Goal: Task Accomplishment & Management: Complete application form

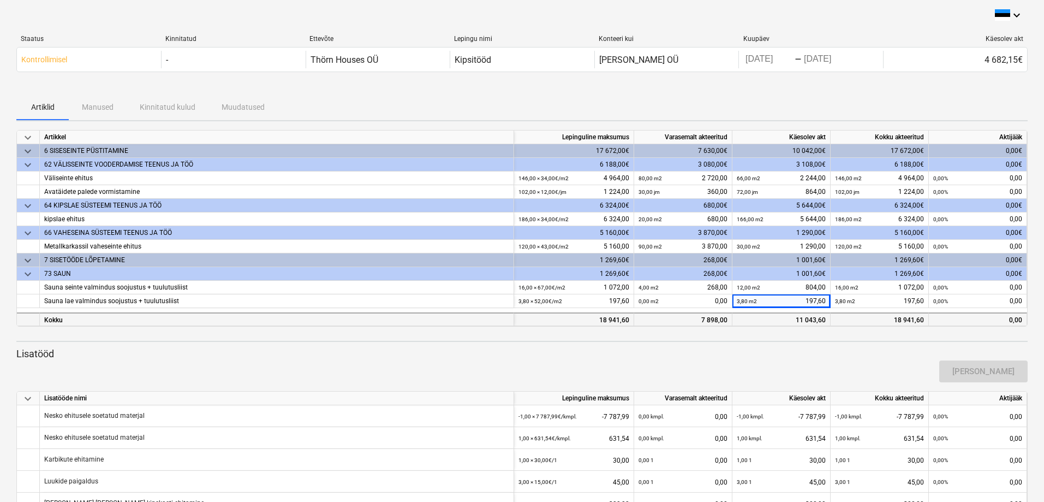
scroll to position [79, 0]
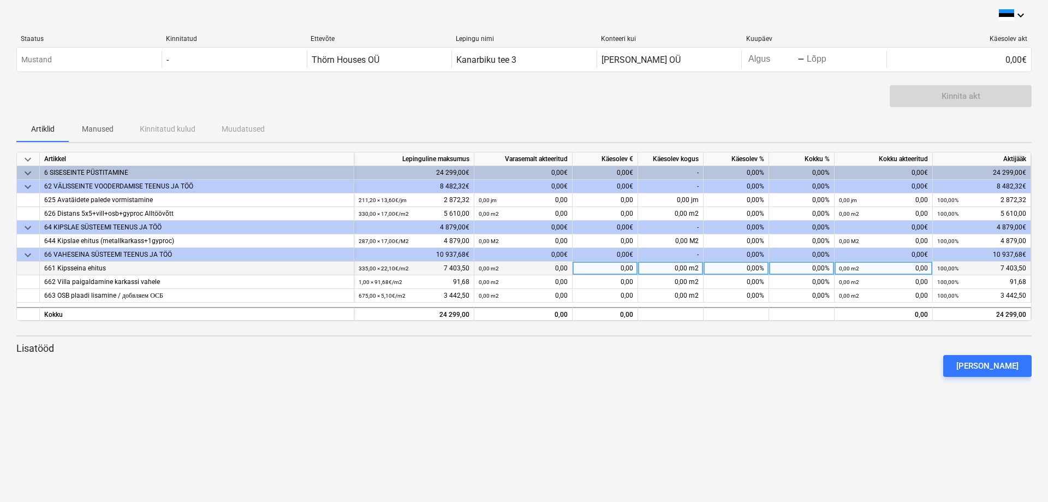
click at [604, 268] on div "0,00" at bounding box center [606, 268] width 66 height 14
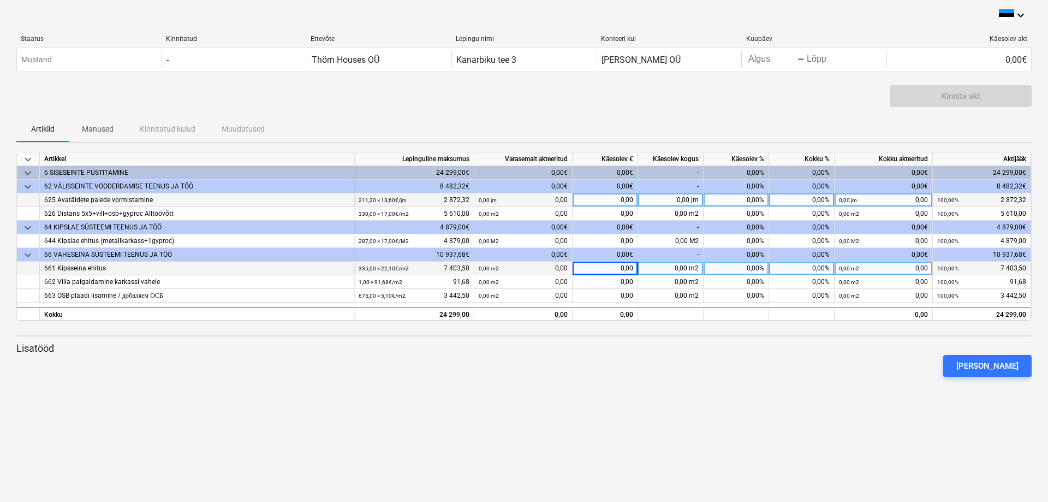
click at [605, 200] on div "0,00" at bounding box center [606, 200] width 66 height 14
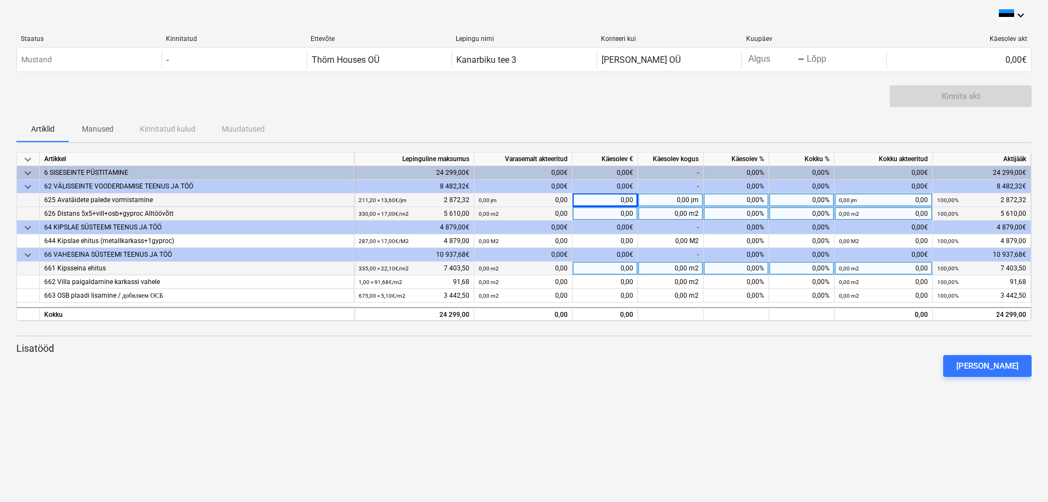
click at [605, 210] on div "0,00" at bounding box center [606, 214] width 66 height 14
type input "2000"
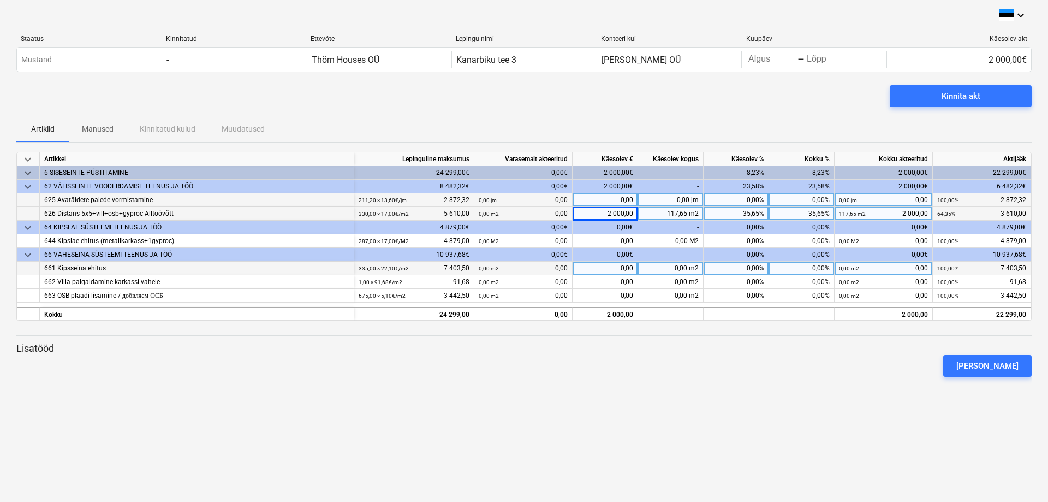
click at [605, 210] on div "2 000,00" at bounding box center [606, 214] width 66 height 14
type input "1300"
click at [611, 264] on div "0,00" at bounding box center [606, 268] width 66 height 14
type input "2200"
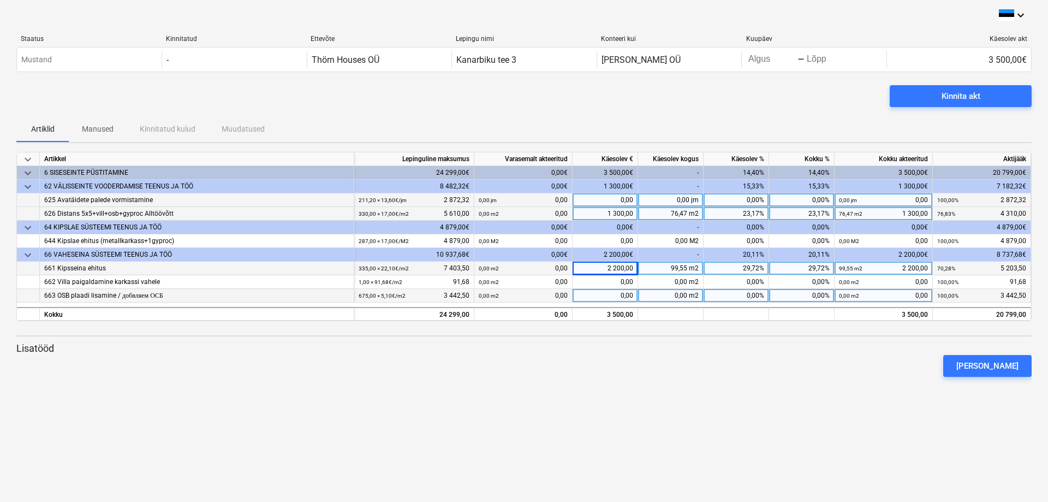
click at [611, 295] on div "0,00" at bounding box center [606, 296] width 66 height 14
type input "980"
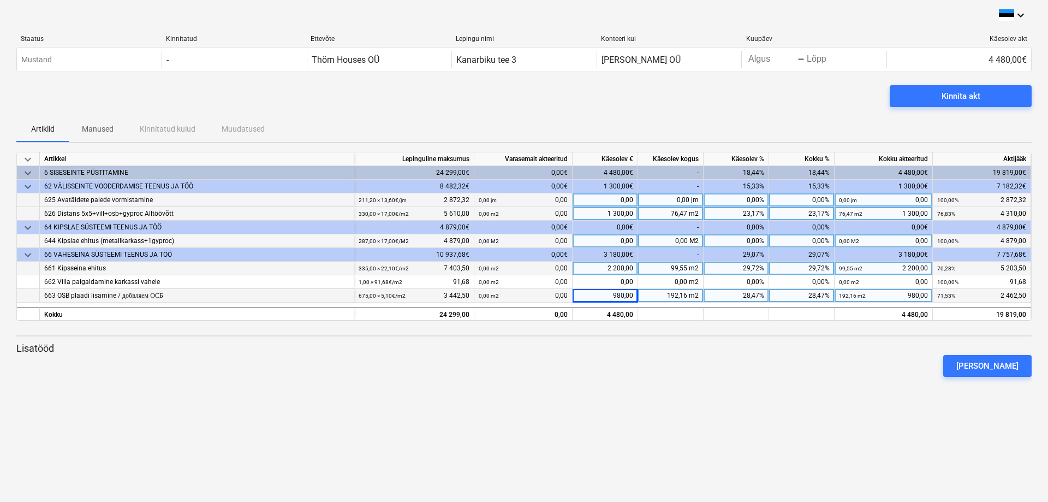
click at [613, 240] on div "0,00" at bounding box center [606, 241] width 66 height 14
type input "300"
click at [612, 291] on div "980,00" at bounding box center [606, 296] width 66 height 14
click at [612, 268] on div "2 200,00" at bounding box center [606, 268] width 66 height 14
type input "2750"
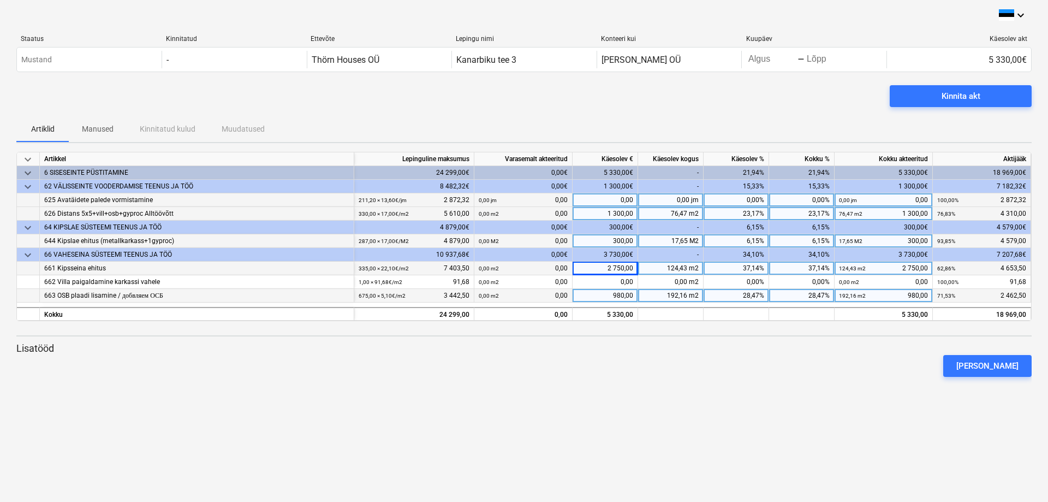
click at [623, 225] on div "300,00€" at bounding box center [606, 228] width 66 height 14
click at [626, 239] on div "300,00" at bounding box center [606, 241] width 66 height 14
type input "370"
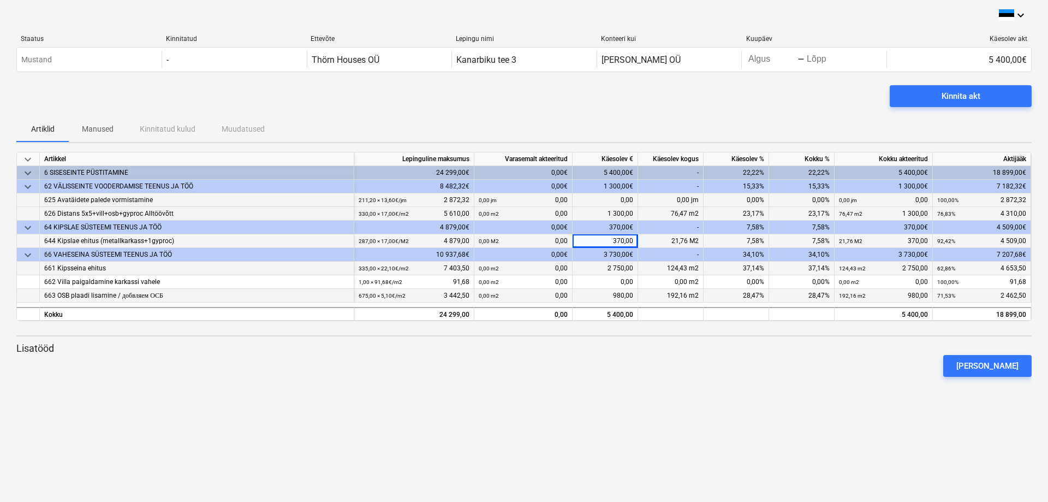
click at [676, 437] on div "keyboard_arrow_down Staatus Kinnitatud Ettevõte Lepingu nimi Konteeri kui Kuupä…" at bounding box center [524, 251] width 1048 height 502
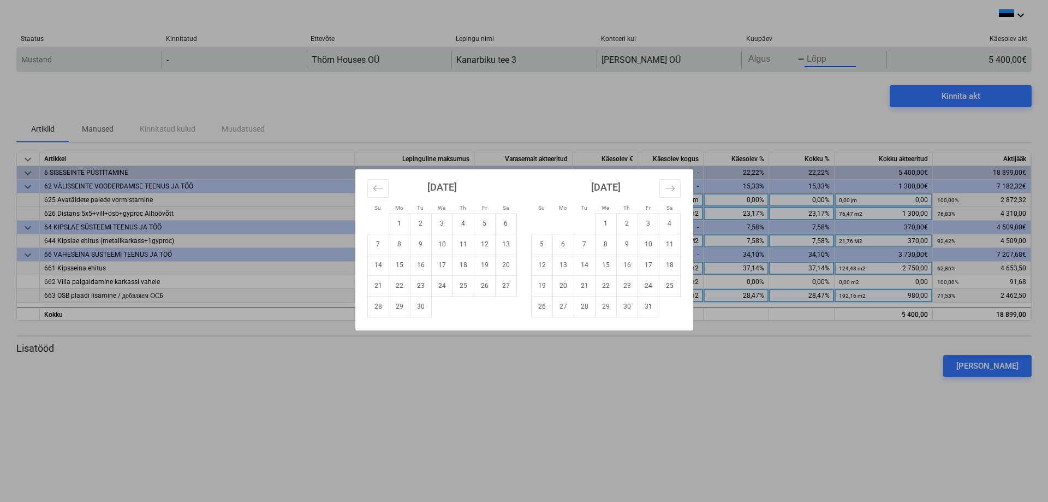
click at [812, 62] on body "keyboard_arrow_down Staatus Kinnitatud Ettevõte Lepingu nimi Konteeri kui Kuupä…" at bounding box center [524, 251] width 1048 height 502
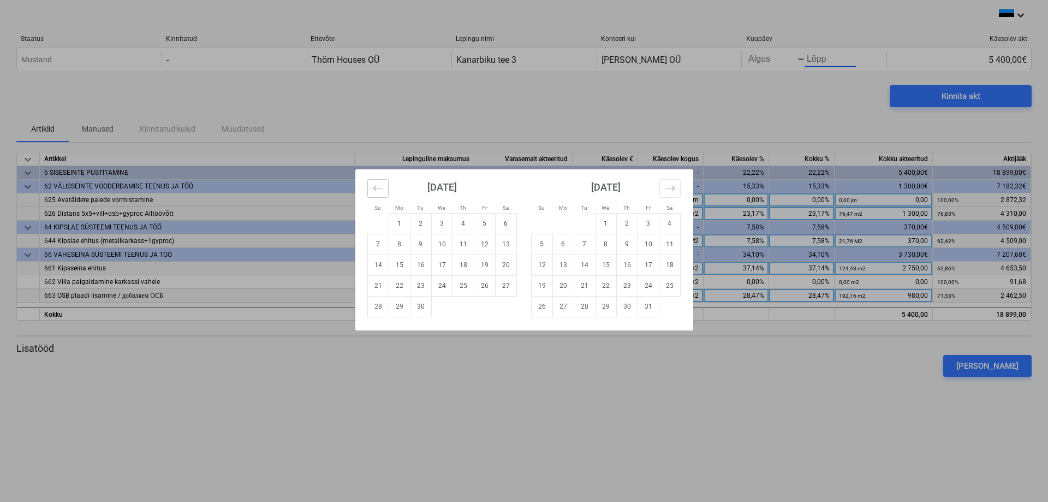
click at [382, 191] on icon "Move backward to switch to the previous month." at bounding box center [378, 188] width 10 height 10
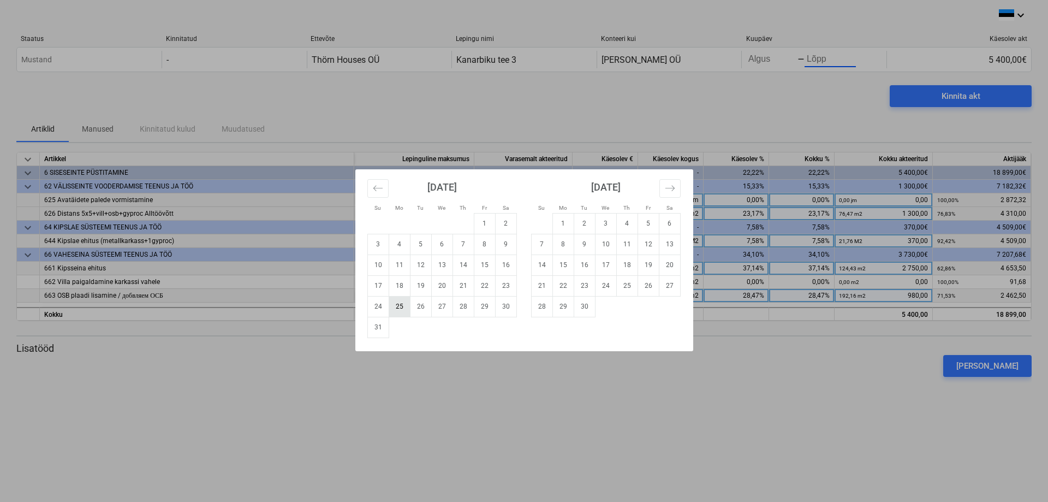
click at [404, 304] on td "25" at bounding box center [399, 306] width 21 height 21
type input "[DATE]"
click at [621, 289] on td "25" at bounding box center [626, 285] width 21 height 21
type input "[DATE]"
click at [398, 305] on td "25" at bounding box center [399, 306] width 21 height 21
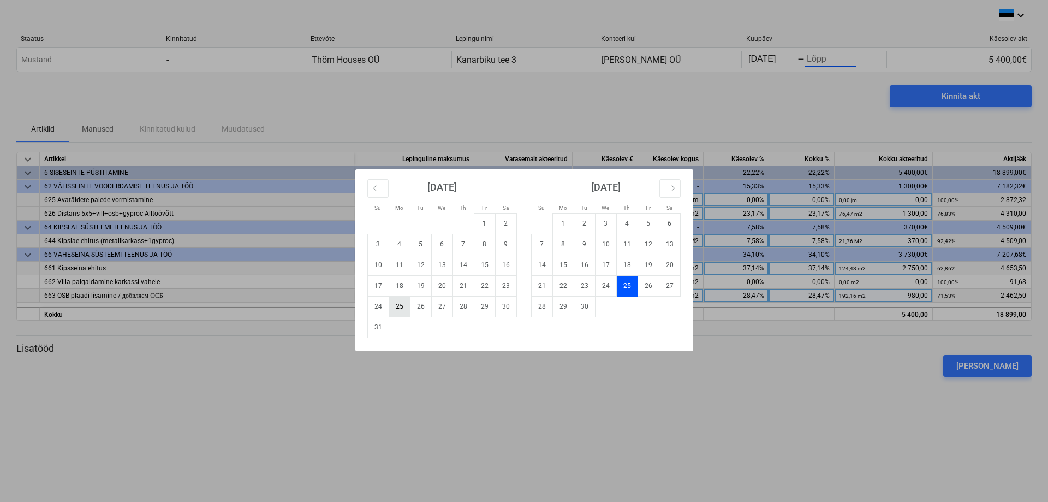
type input "[DATE]"
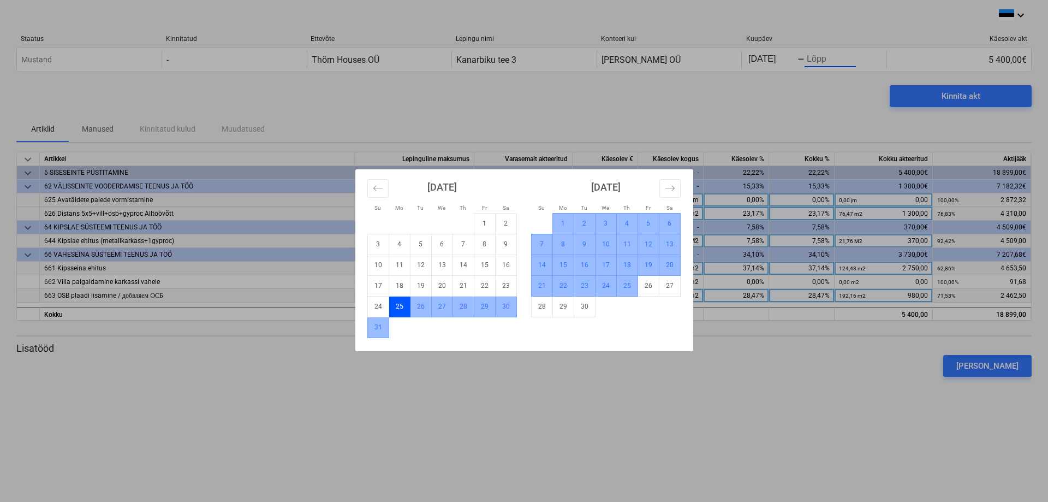
click at [624, 287] on td "25" at bounding box center [626, 285] width 21 height 21
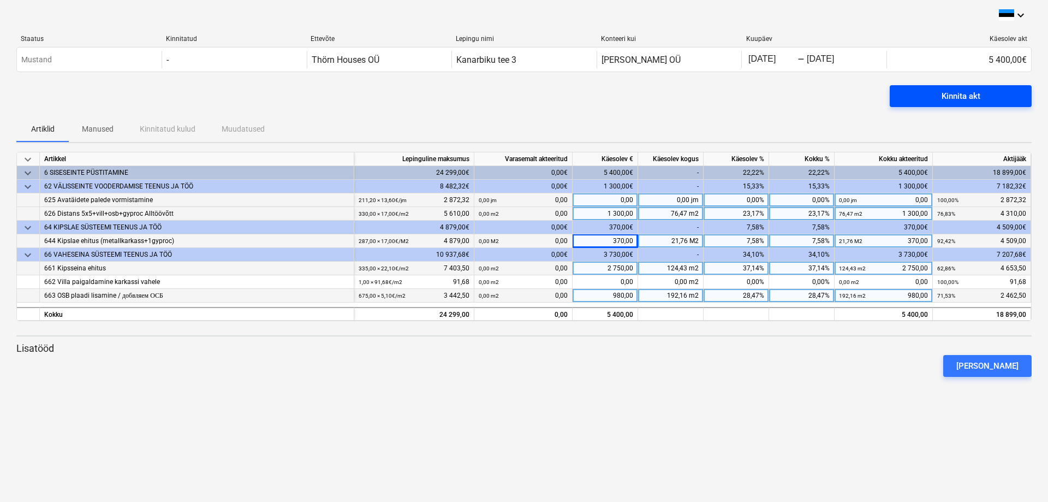
click at [963, 88] on button "Kinnita akt" at bounding box center [961, 96] width 142 height 22
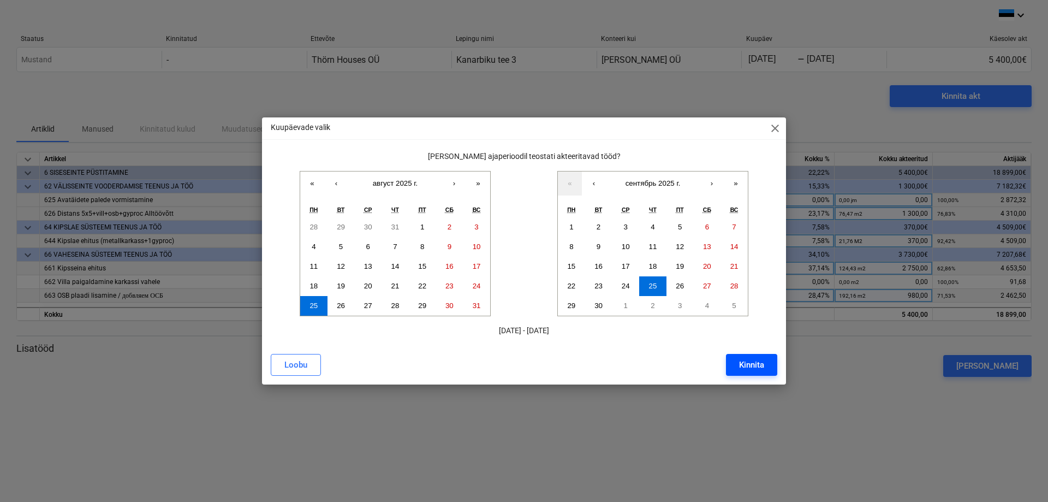
click at [759, 360] on div "Kinnita" at bounding box center [751, 365] width 25 height 14
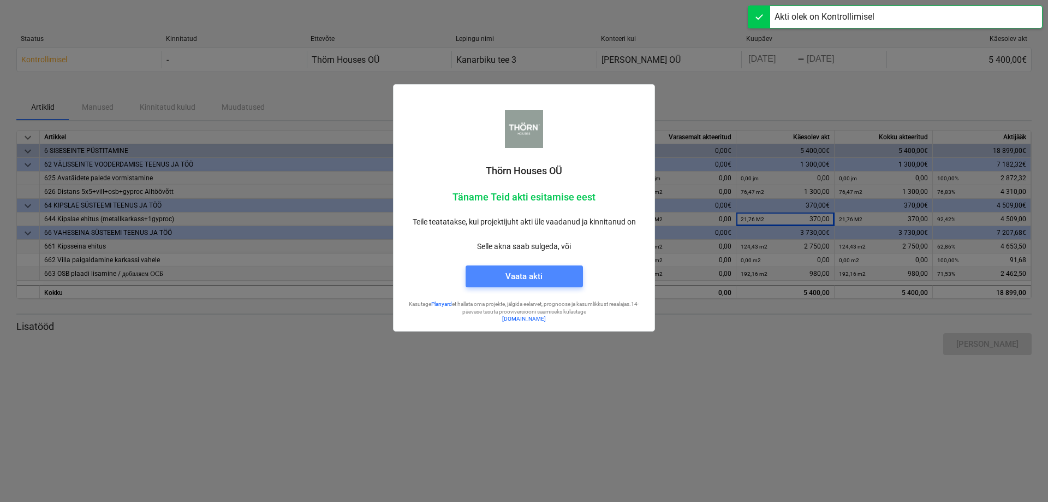
click at [543, 278] on span "Vaata akti" at bounding box center [524, 276] width 91 height 14
